Goal: Information Seeking & Learning: Check status

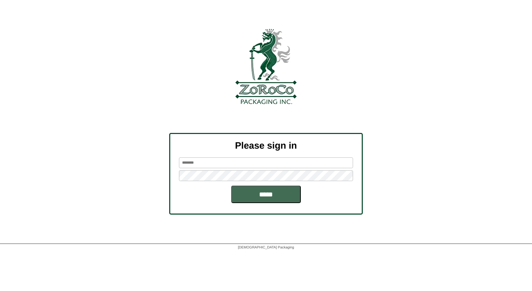
type input "*******"
click at [267, 193] on input "*****" at bounding box center [266, 193] width 70 height 17
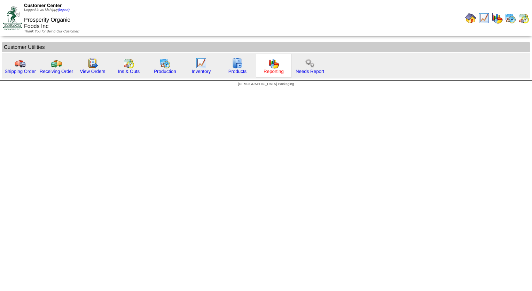
click at [271, 71] on link "Reporting" at bounding box center [274, 71] width 20 height 5
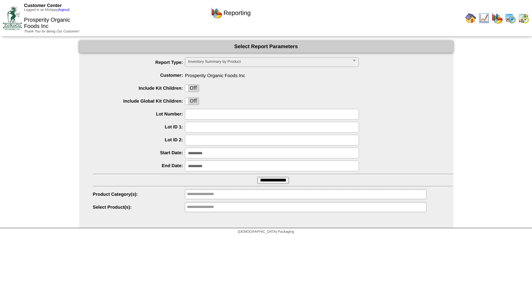
click at [213, 154] on input "**********" at bounding box center [272, 152] width 174 height 11
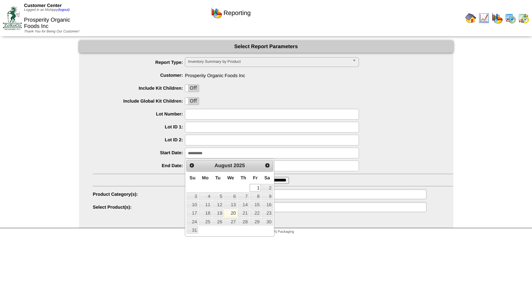
click at [227, 210] on link "20" at bounding box center [230, 213] width 13 height 8
type input "**********"
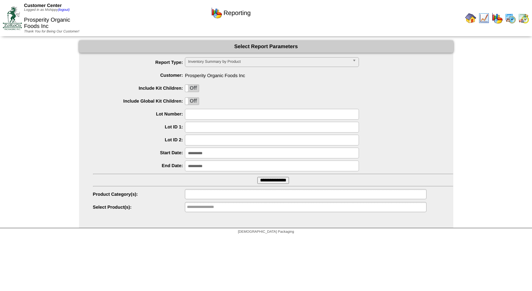
click at [208, 193] on input "text" at bounding box center [209, 193] width 45 height 9
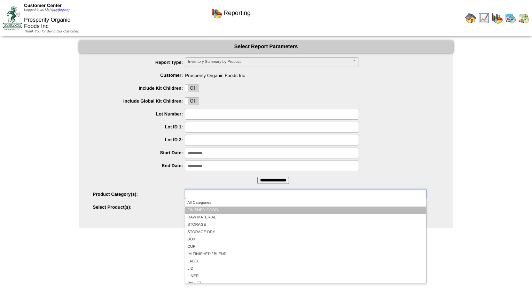
click at [212, 210] on li "FINISHED GOOD" at bounding box center [305, 209] width 241 height 7
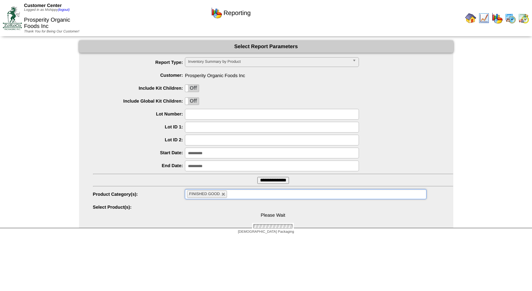
click at [269, 180] on input "**********" at bounding box center [273, 180] width 32 height 7
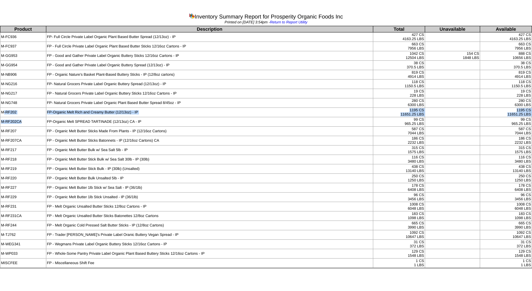
drag, startPoint x: 3, startPoint y: 111, endPoint x: 37, endPoint y: 119, distance: 35.1
click at [37, 119] on tbody "Product Description Total Unavailable Available M-FC936 FP- Full Circle Private…" at bounding box center [266, 146] width 532 height 241
drag, startPoint x: 37, startPoint y: 119, endPoint x: 7, endPoint y: 141, distance: 37.1
click at [7, 141] on td "M-RF207CA" at bounding box center [23, 140] width 46 height 9
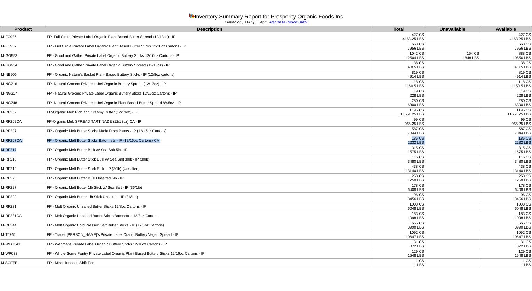
drag, startPoint x: 3, startPoint y: 139, endPoint x: 24, endPoint y: 144, distance: 21.5
click at [24, 144] on tbody "Product Description Total Unavailable Available M-FC936 FP- Full Circle Private…" at bounding box center [266, 146] width 532 height 241
drag, startPoint x: 24, startPoint y: 144, endPoint x: 102, endPoint y: 127, distance: 79.8
click at [102, 127] on td "FP - Organic Melt Butter Sticks Made From Plants - IP (12/16oz Cartons)" at bounding box center [209, 130] width 327 height 9
drag, startPoint x: 6, startPoint y: 138, endPoint x: 32, endPoint y: 145, distance: 27.3
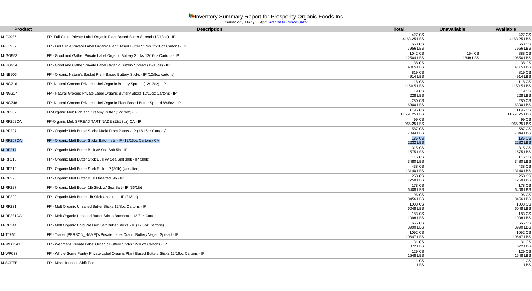
click at [32, 145] on tbody "Product Description Total Unavailable Available M-FC936 FP- Full Circle Private…" at bounding box center [266, 146] width 532 height 241
drag, startPoint x: 32, startPoint y: 145, endPoint x: 7, endPoint y: 117, distance: 37.5
click at [7, 117] on td "M-RF202CA" at bounding box center [23, 121] width 46 height 9
drag, startPoint x: 7, startPoint y: 117, endPoint x: 7, endPoint y: 111, distance: 6.3
click at [7, 111] on td "M-RF202" at bounding box center [23, 112] width 46 height 9
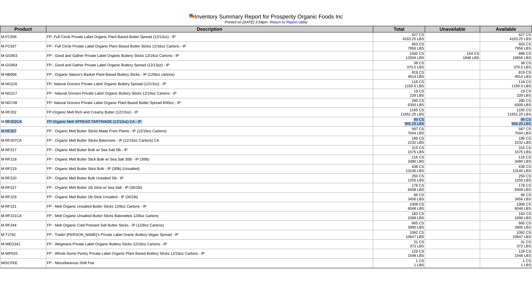
drag, startPoint x: 6, startPoint y: 119, endPoint x: 33, endPoint y: 125, distance: 27.9
click at [33, 125] on tbody "Product Description Total Unavailable Available M-FC936 FP- Full Circle Private…" at bounding box center [266, 146] width 532 height 241
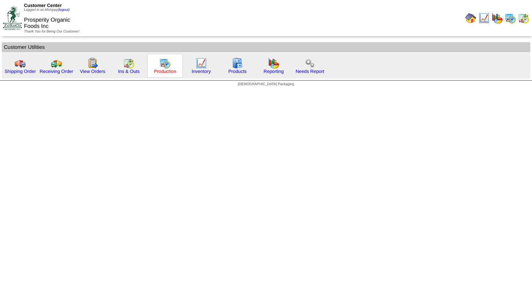
click at [168, 72] on link "Production" at bounding box center [165, 71] width 22 height 5
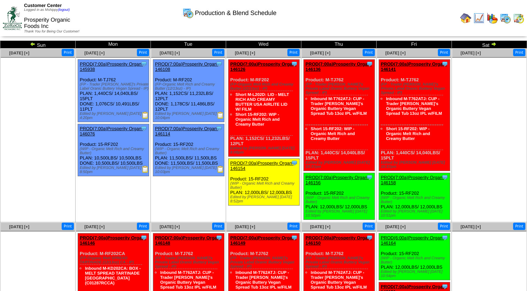
click at [48, 111] on ul at bounding box center [38, 109] width 74 height 104
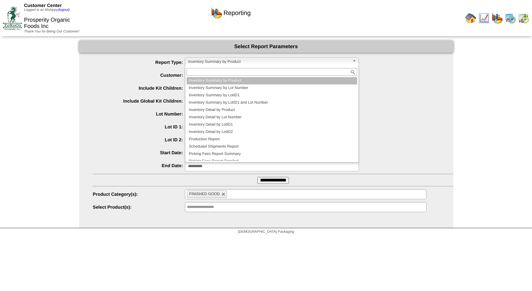
click at [224, 61] on span "Inventory Summary by Product" at bounding box center [269, 61] width 162 height 8
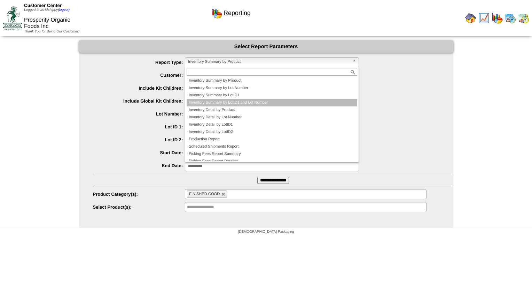
click at [239, 102] on li "Inventory Summary by LotID1 and Lot Number" at bounding box center [272, 102] width 171 height 7
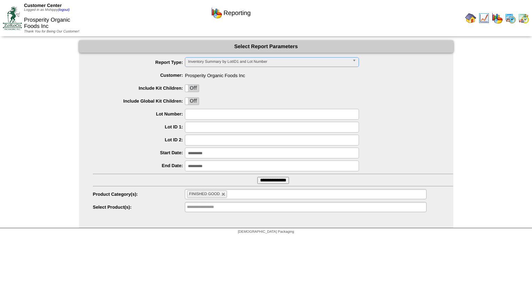
click at [272, 182] on input "**********" at bounding box center [273, 180] width 32 height 7
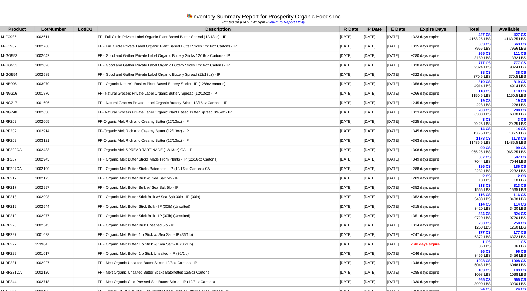
drag, startPoint x: 5, startPoint y: 120, endPoint x: 56, endPoint y: 144, distance: 56.7
click at [56, 144] on tbody "Product LotNumber LotID1 Description R Date P Date E Date Expire Days Total Ava…" at bounding box center [263, 179] width 527 height 307
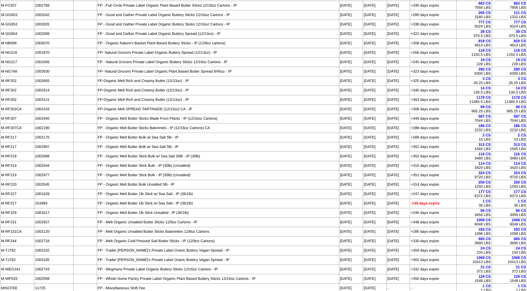
scroll to position [42, 0]
drag, startPoint x: 17, startPoint y: 220, endPoint x: 43, endPoint y: 225, distance: 26.9
click at [43, 225] on tbody "Product LotNumber LotID1 Description R Date P Date E Date Expire Days Total Ava…" at bounding box center [263, 137] width 527 height 307
drag, startPoint x: 9, startPoint y: 238, endPoint x: 54, endPoint y: 246, distance: 46.0
click at [54, 246] on tbody "Product LotNumber LotID1 Description R Date P Date E Date Expire Days Total Ava…" at bounding box center [263, 137] width 527 height 307
